Goal: Task Accomplishment & Management: Manage account settings

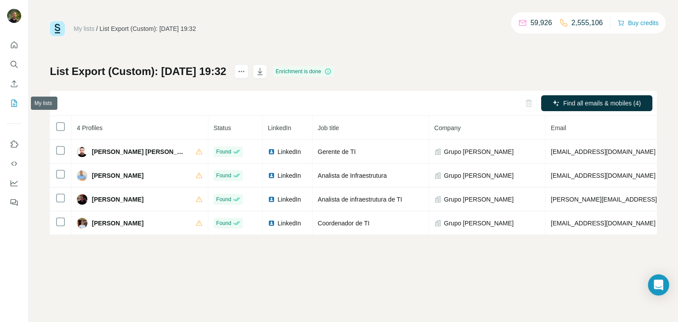
click at [16, 104] on icon "My lists" at bounding box center [14, 103] width 6 height 7
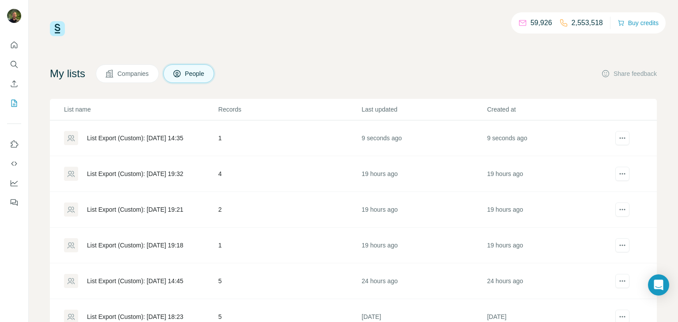
click at [147, 142] on div "List Export (Custom): [DATE] 14:35" at bounding box center [141, 138] width 154 height 14
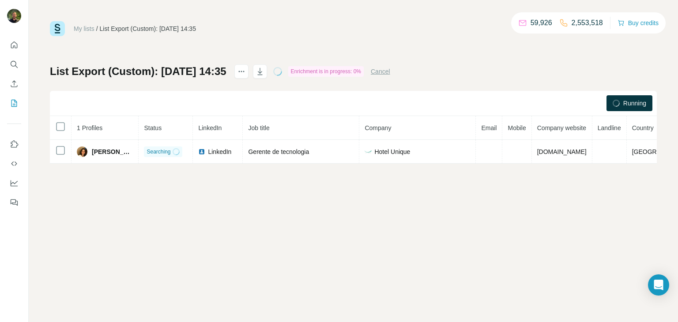
click at [279, 211] on div "My lists / List Export (Custom): [DATE] 14:35 59,926 2,553,518 Buy credits List…" at bounding box center [354, 161] width 650 height 322
click at [240, 220] on div "My lists / List Export (Custom): [DATE] 14:35 59,926 2,553,518 Buy credits List…" at bounding box center [354, 161] width 650 height 322
